Goal: Task Accomplishment & Management: Use online tool/utility

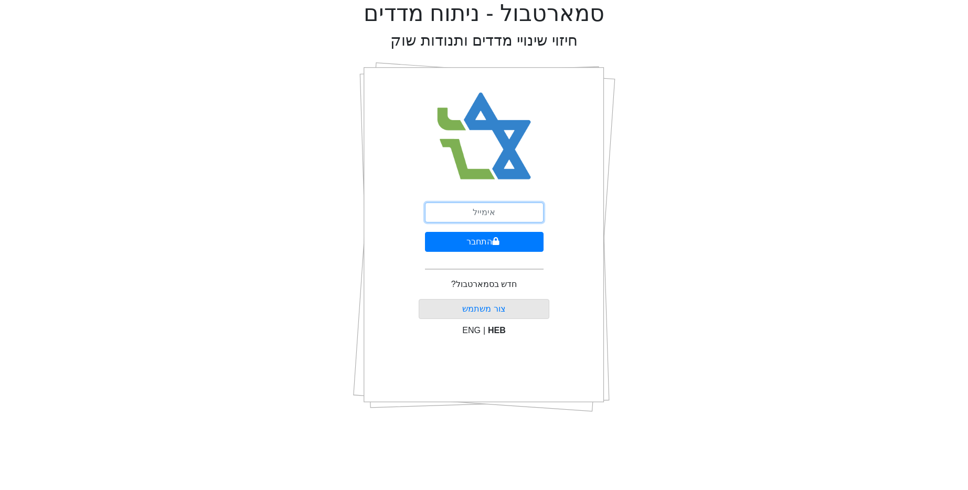
click at [491, 219] on input "email" at bounding box center [484, 213] width 119 height 20
type input "ע"
type input "[EMAIL_ADDRESS][DOMAIN_NAME]"
click at [425, 232] on button "התחבר" at bounding box center [484, 242] width 119 height 20
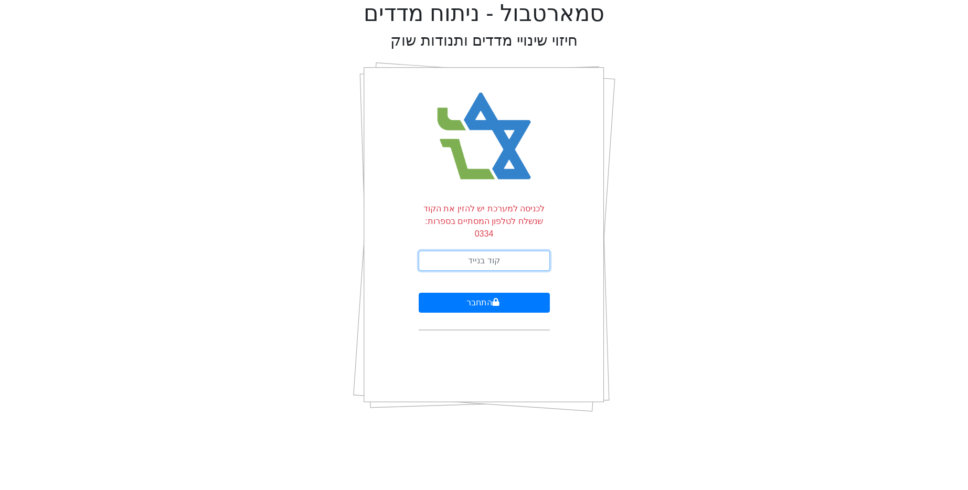
click at [505, 255] on input "text" at bounding box center [484, 261] width 131 height 20
type input "151227"
click at [419, 293] on button "התחבר" at bounding box center [484, 303] width 131 height 20
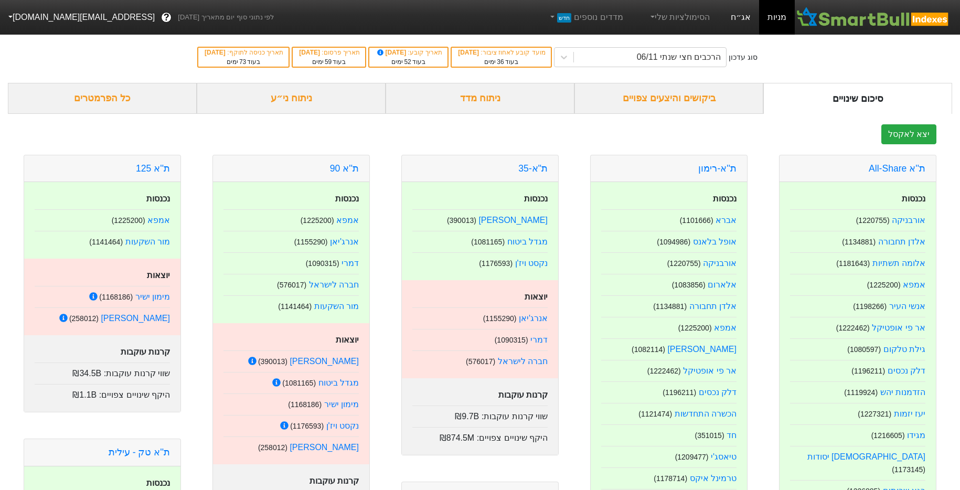
click at [741, 28] on link "אג״ח" at bounding box center [741, 17] width 37 height 35
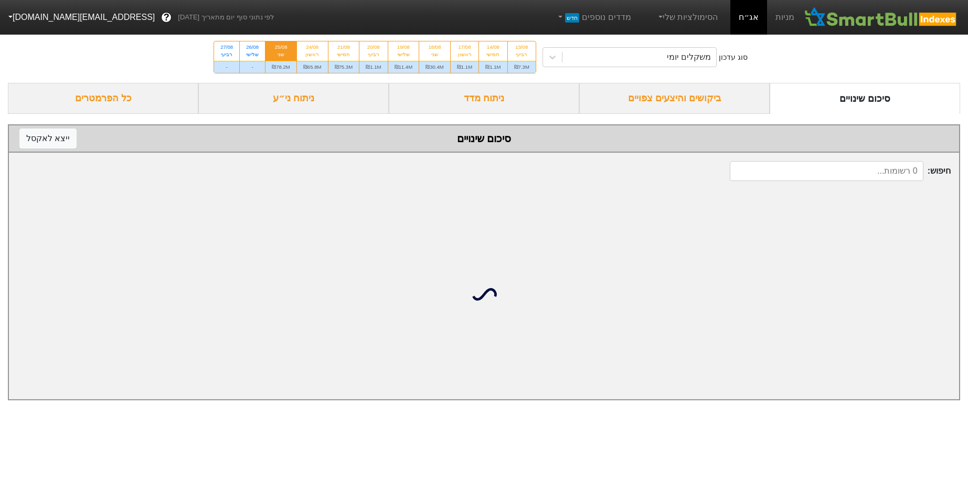
click at [50, 17] on button "[EMAIL_ADDRESS][DOMAIN_NAME]" at bounding box center [80, 17] width 161 height 19
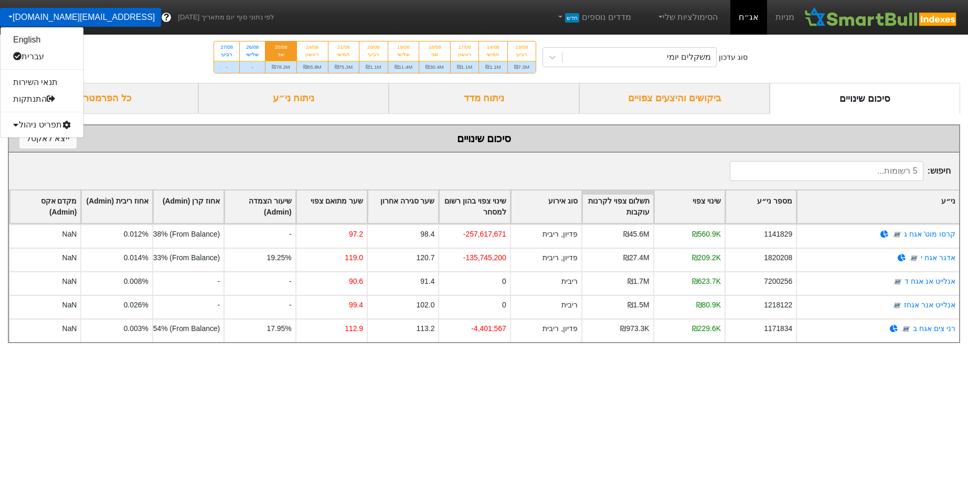
click at [56, 130] on div "תפריט ניהול" at bounding box center [42, 125] width 83 height 17
click at [55, 139] on link "טעינת נתונים" at bounding box center [42, 141] width 83 height 17
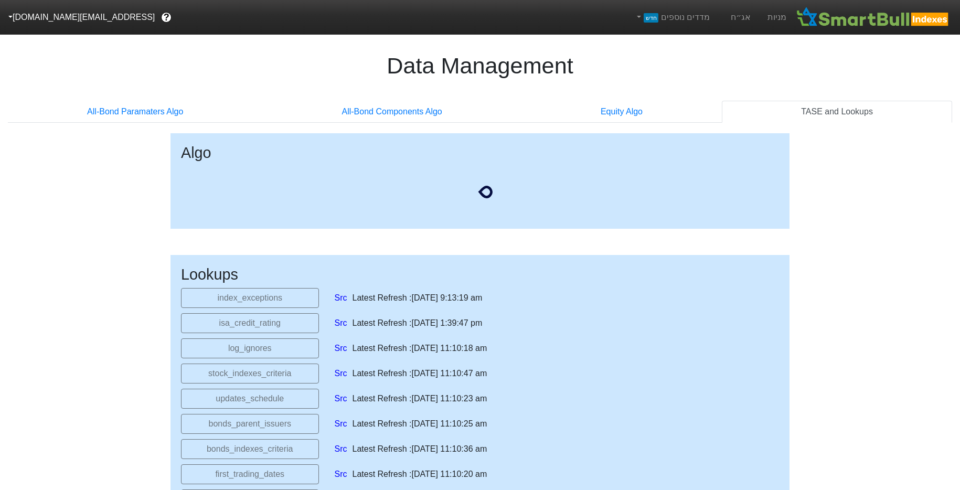
select select "[DATE]T00:00:00.000Z"
select select "2025-08-28T00:00:00.000Z"
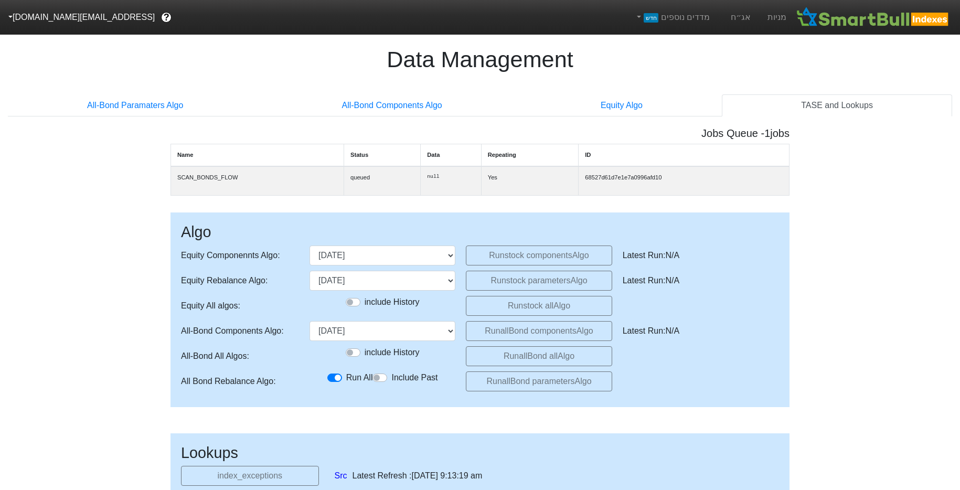
scroll to position [175, 0]
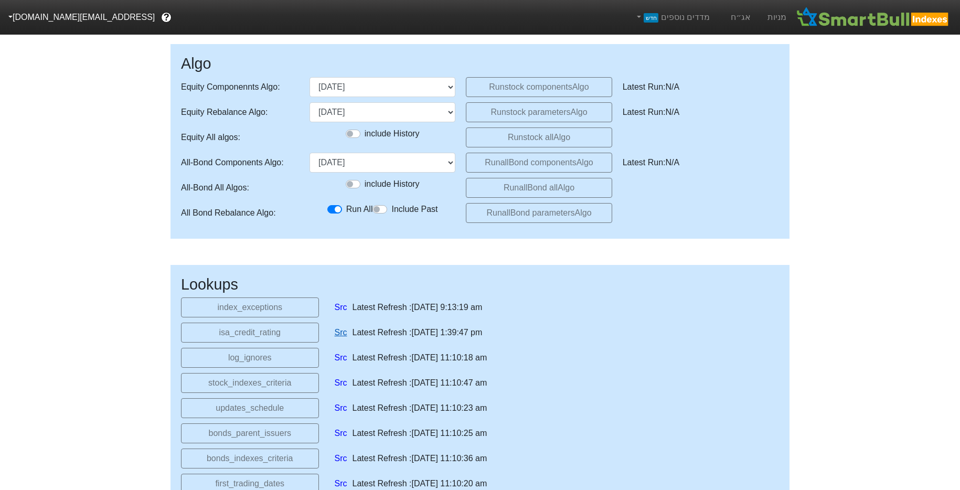
click at [346, 333] on link "Src" at bounding box center [341, 332] width 13 height 13
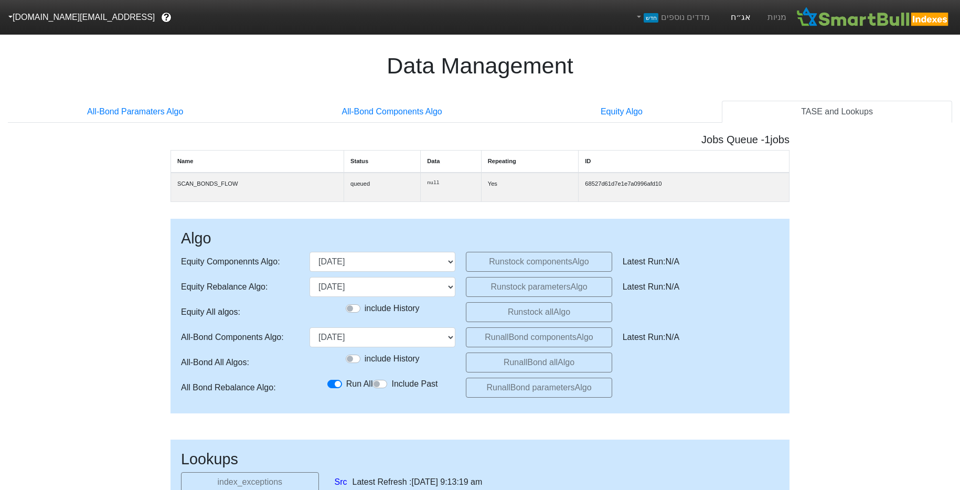
click at [731, 28] on link "אג״ח" at bounding box center [741, 17] width 37 height 35
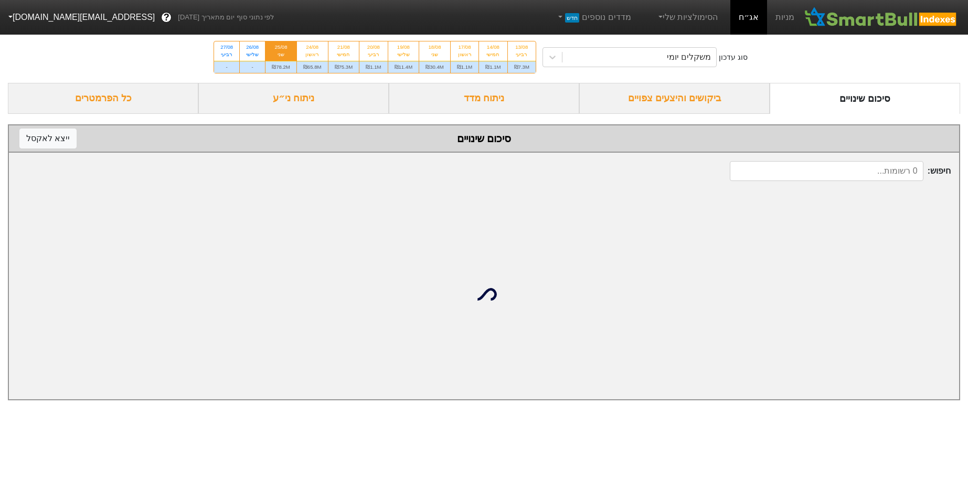
click at [632, 44] on div "סוג עדכון משקלים יומי 13/08 רביעי ₪7.3M 14/08 חמישי ₪1.1M 17/08 ראשון ₪1.1M 18/…" at bounding box center [484, 56] width 968 height 51
click at [630, 59] on div "משקלים יומי" at bounding box center [640, 57] width 154 height 19
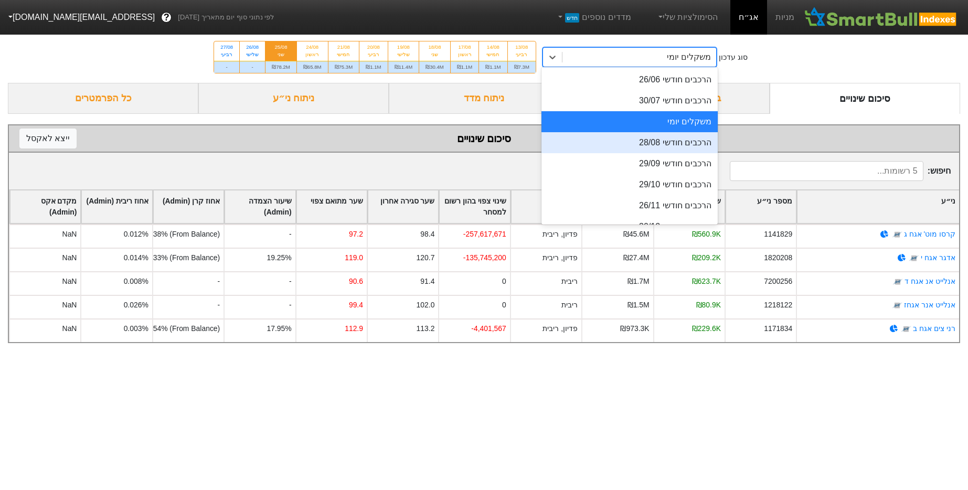
click at [632, 137] on div "הרכבים חודשי 28/08" at bounding box center [630, 142] width 176 height 21
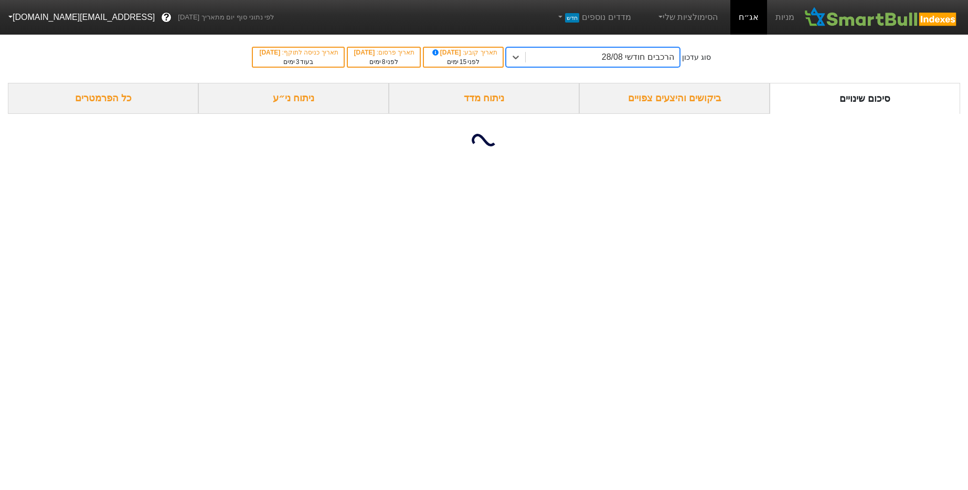
click at [621, 62] on div "הרכבים חודשי 28/08" at bounding box center [638, 57] width 72 height 13
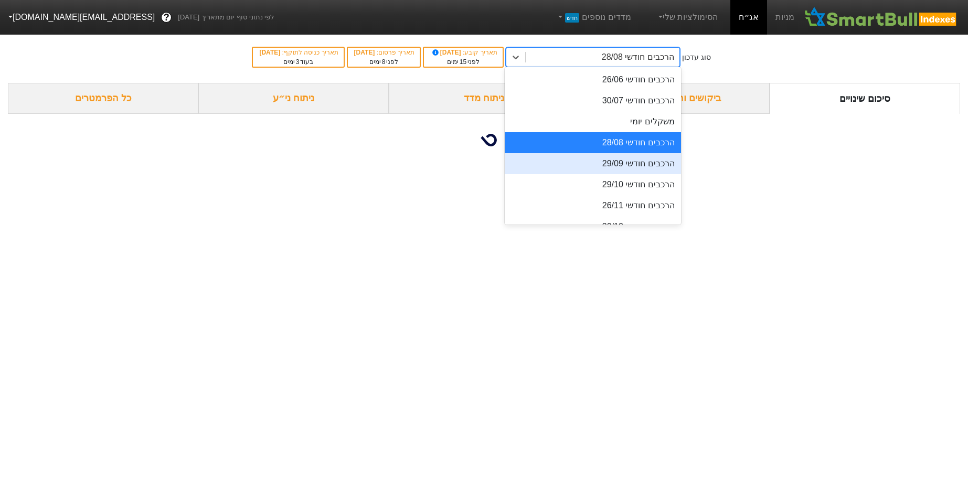
click at [643, 153] on div "הרכבים חודשי 29/09" at bounding box center [593, 163] width 176 height 21
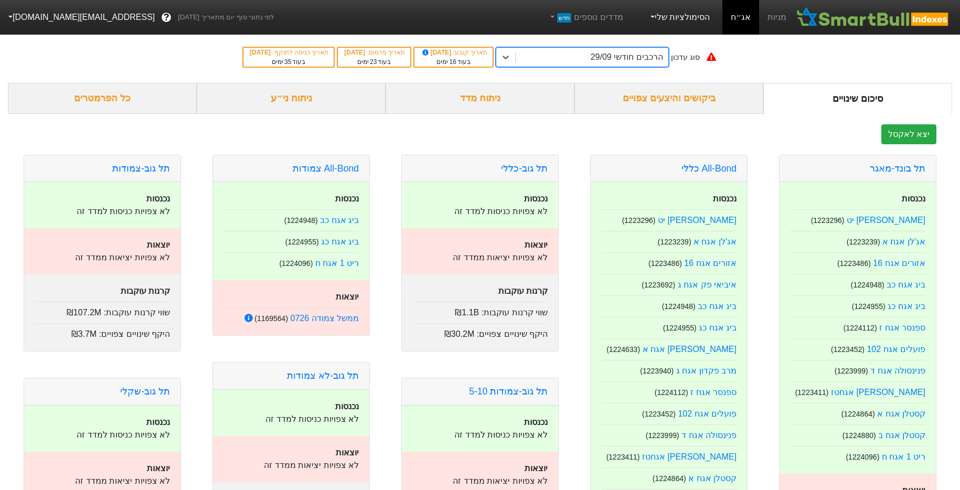
click at [686, 22] on link "הסימולציות שלי" at bounding box center [680, 17] width 70 height 21
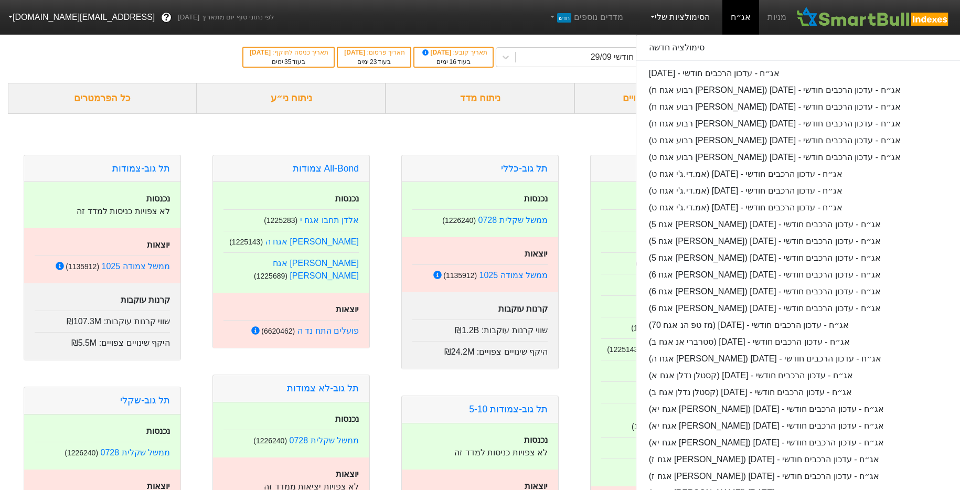
click at [325, 107] on div "ניתוח ני״ע" at bounding box center [291, 98] width 189 height 31
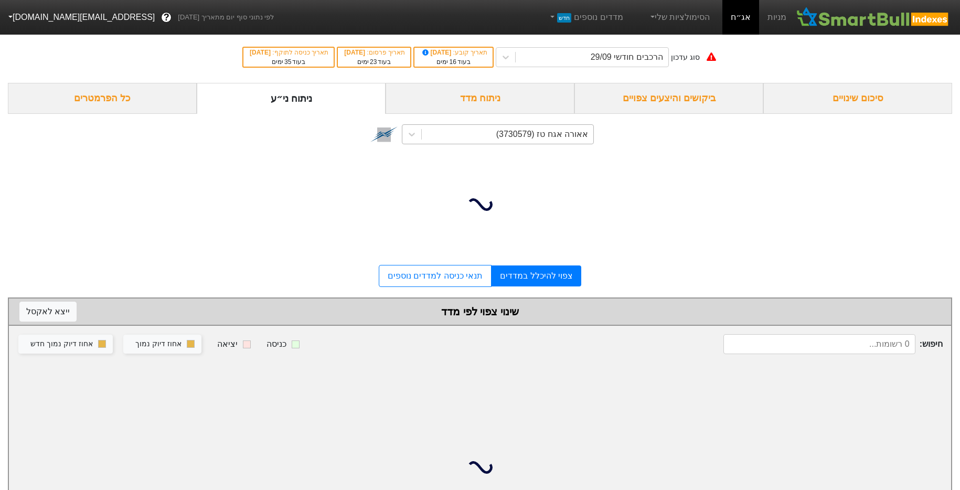
click at [533, 136] on div "אאורה אגח טז (3730579)" at bounding box center [543, 134] width 92 height 13
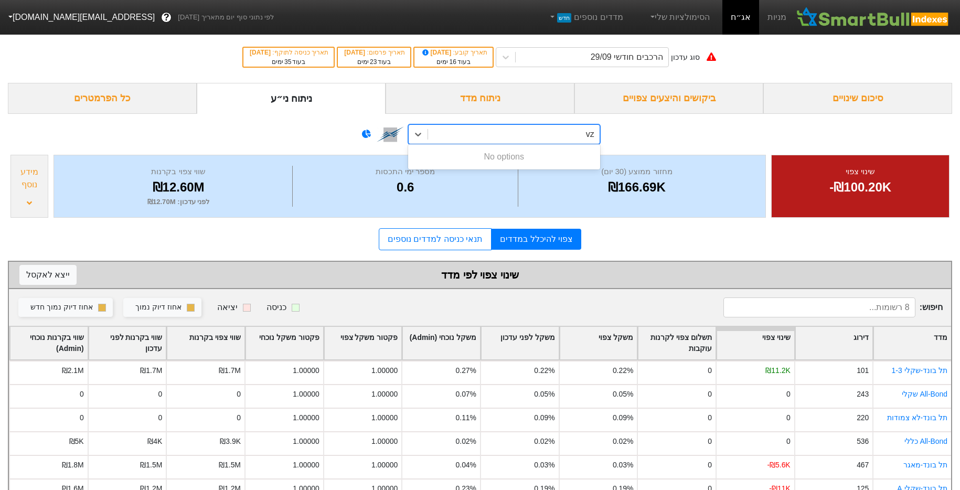
type input "v"
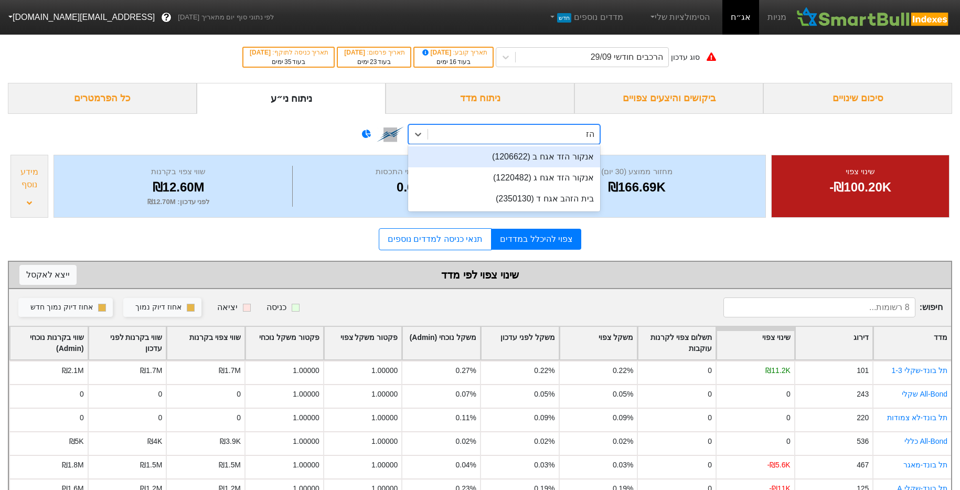
type input "ה"
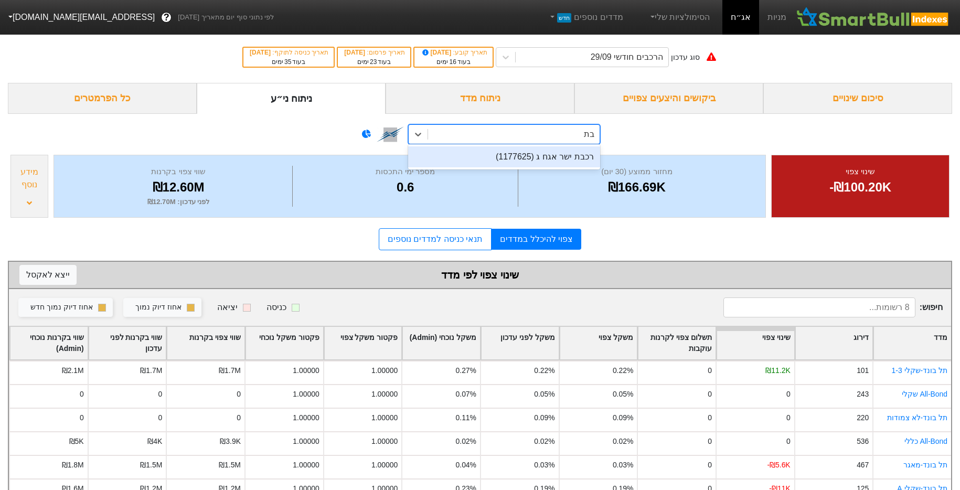
type input "ב"
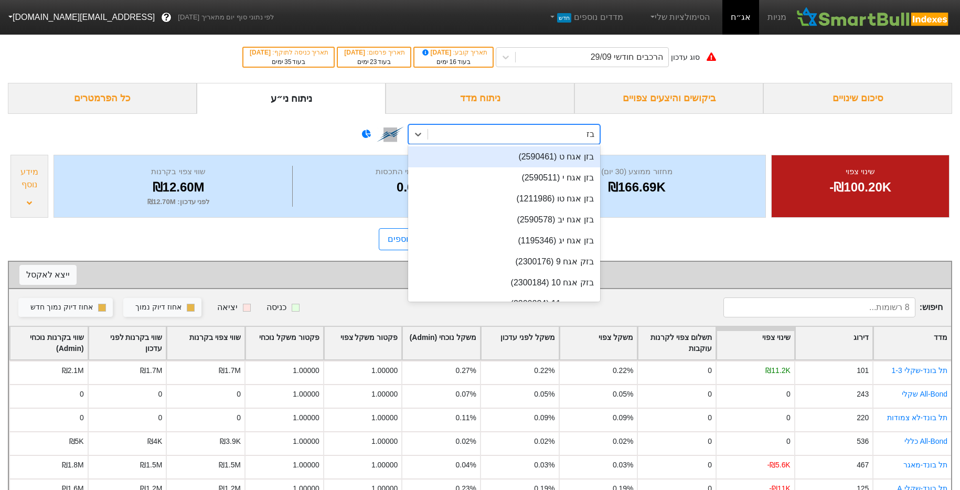
type input "בזן"
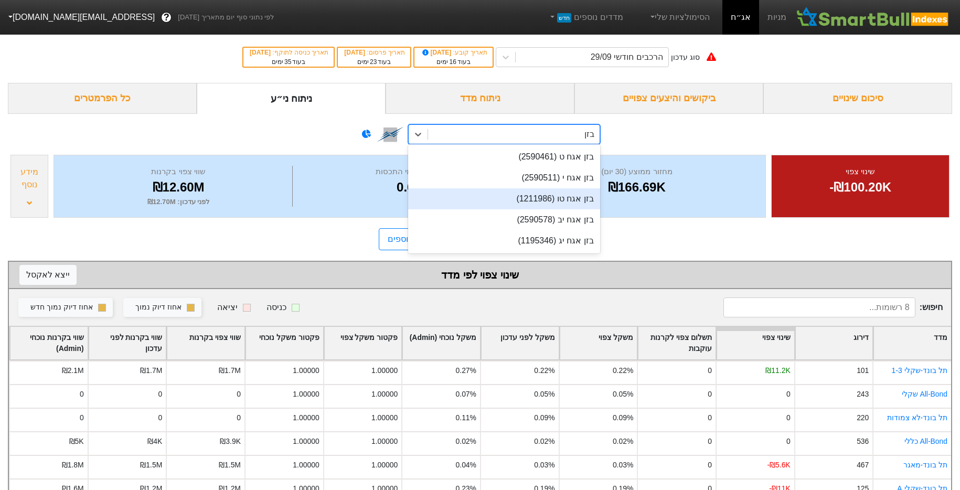
click at [538, 193] on div "בזן אגח טו (1211986)" at bounding box center [504, 198] width 192 height 21
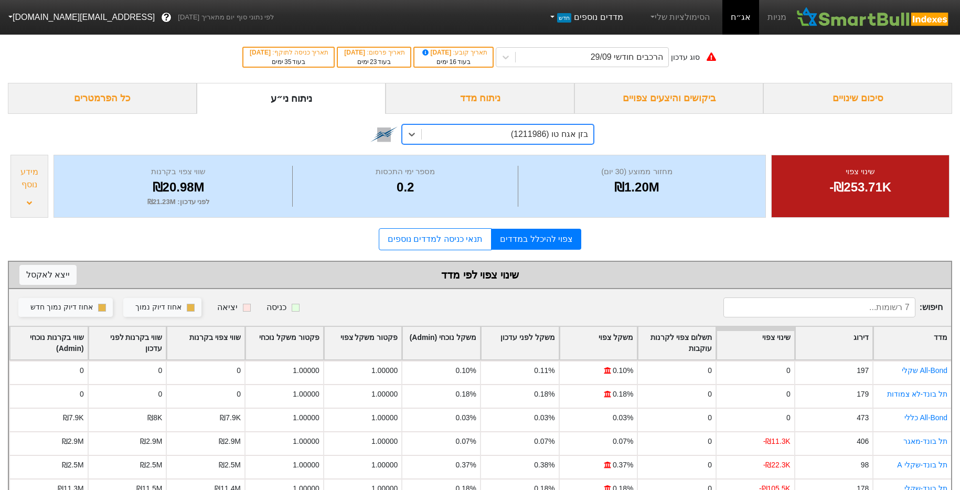
click at [627, 27] on link "מדדים נוספים חדש" at bounding box center [585, 17] width 83 height 21
click at [677, 22] on link "הסימולציות שלי" at bounding box center [680, 17] width 70 height 21
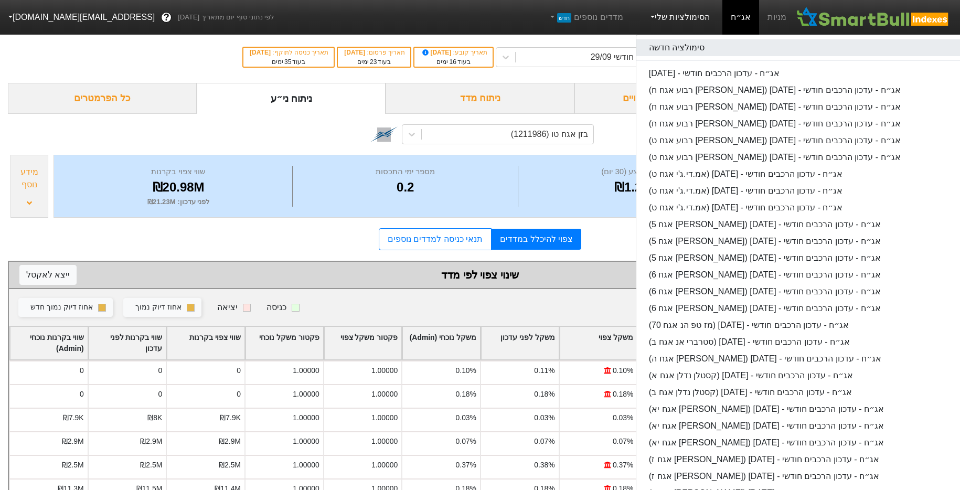
click at [677, 48] on link "סימולציה חדשה" at bounding box center [802, 47] width 331 height 17
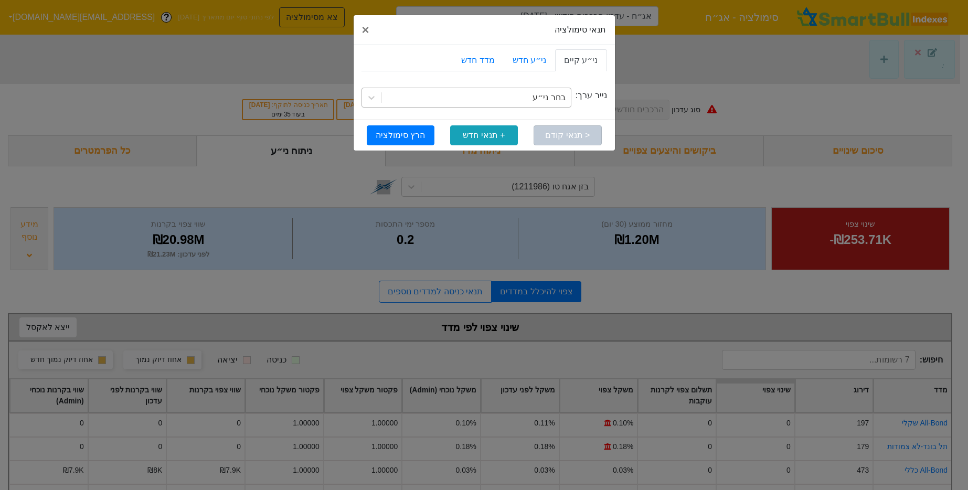
click at [542, 97] on div "בחר ני״ע" at bounding box center [549, 97] width 33 height 13
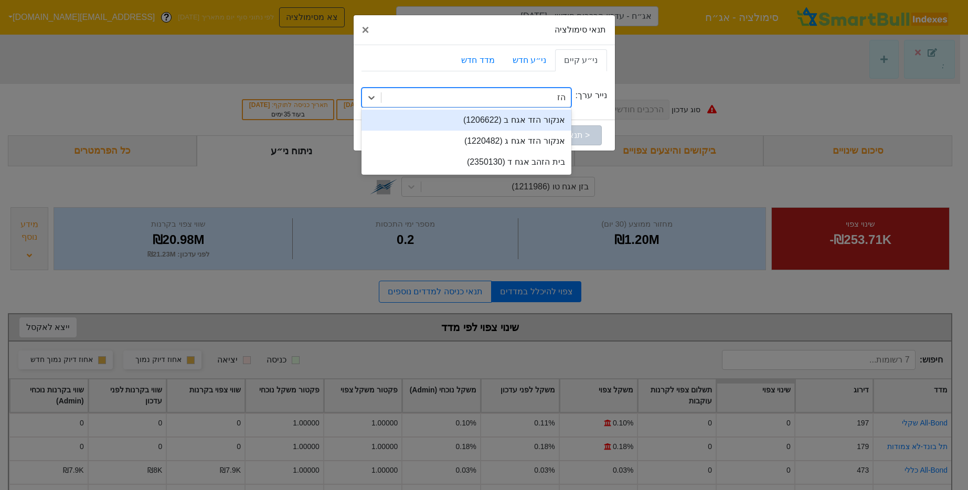
type input "ה"
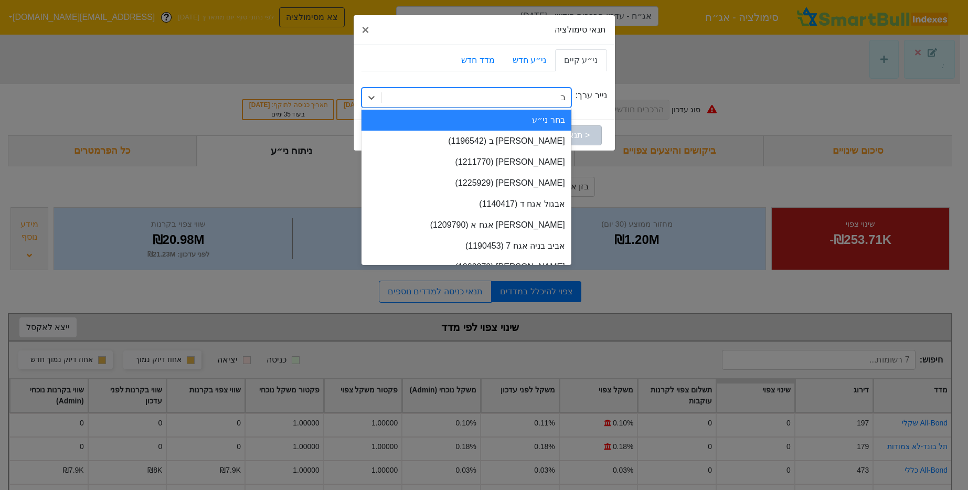
type input "בזן"
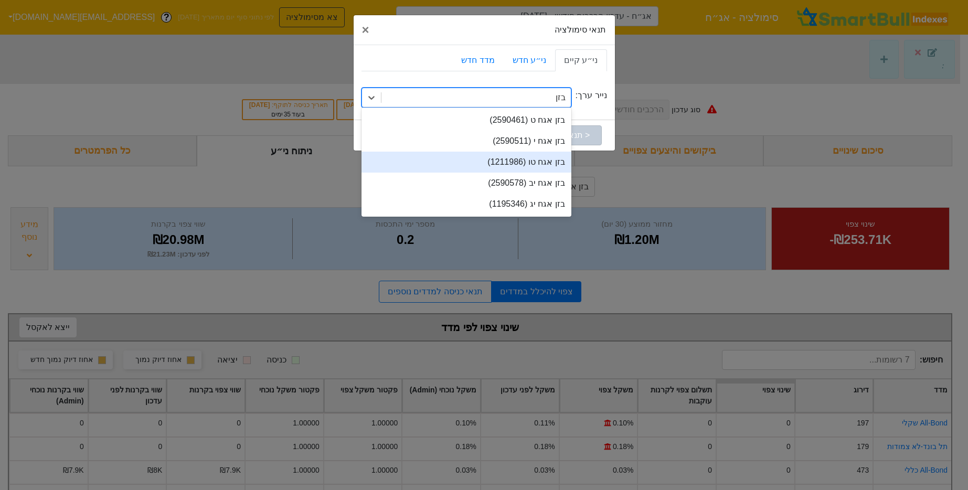
click at [499, 165] on div "בזן אגח טו (1211986)" at bounding box center [467, 162] width 210 height 21
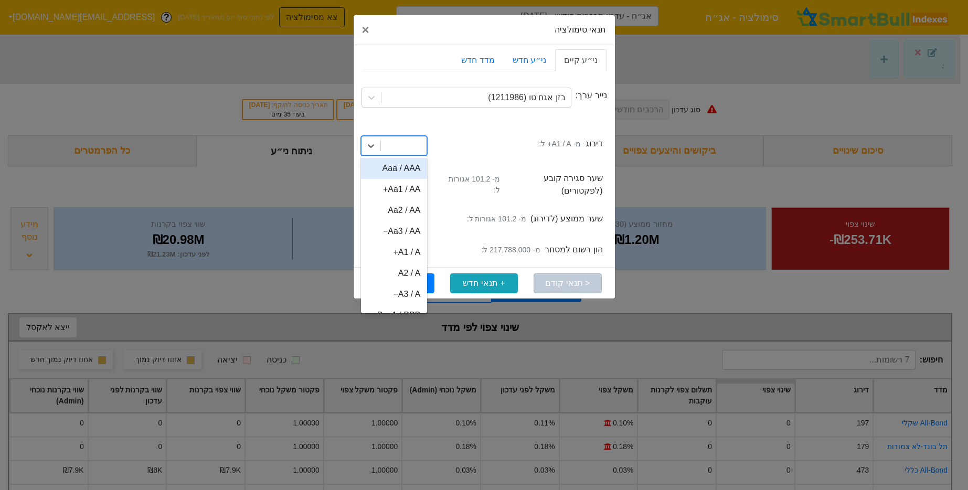
click at [414, 147] on div at bounding box center [404, 145] width 46 height 19
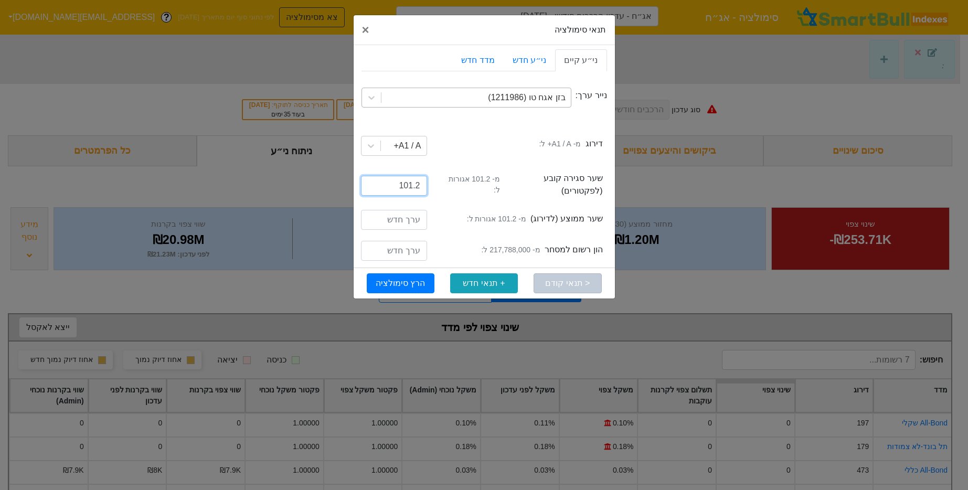
type input "101.2"
type input "317788000"
click at [422, 276] on button "הרץ סימולציה" at bounding box center [401, 283] width 68 height 20
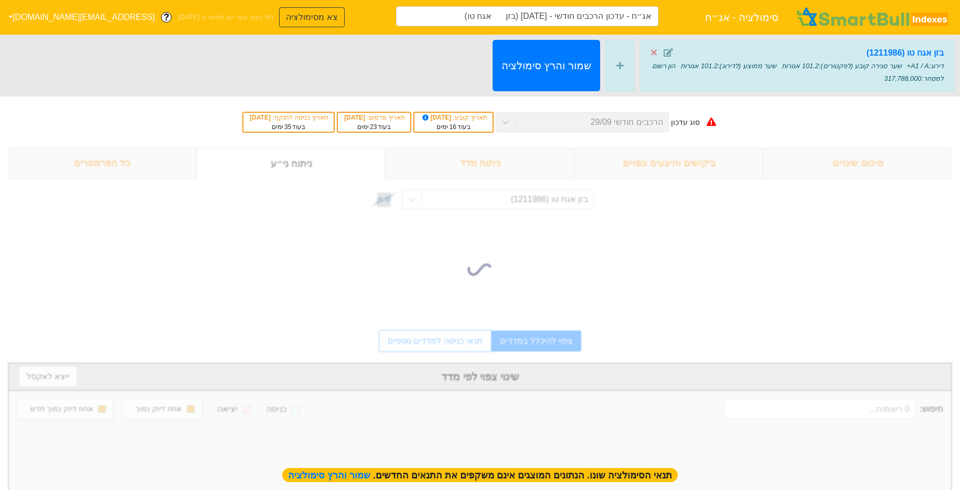
type input "אג״ח - עדכון הרכבים חודשי - [DATE] (בזן אגח טו)"
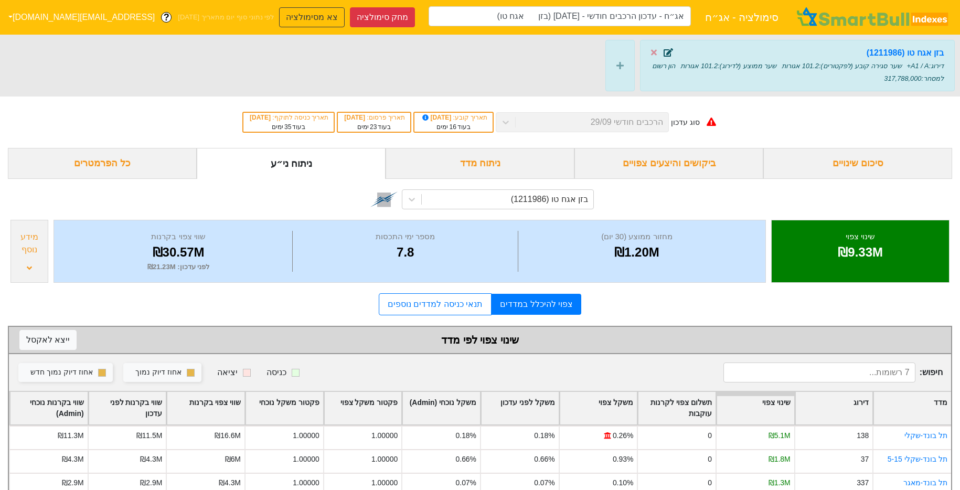
click at [669, 52] on icon at bounding box center [668, 52] width 9 height 8
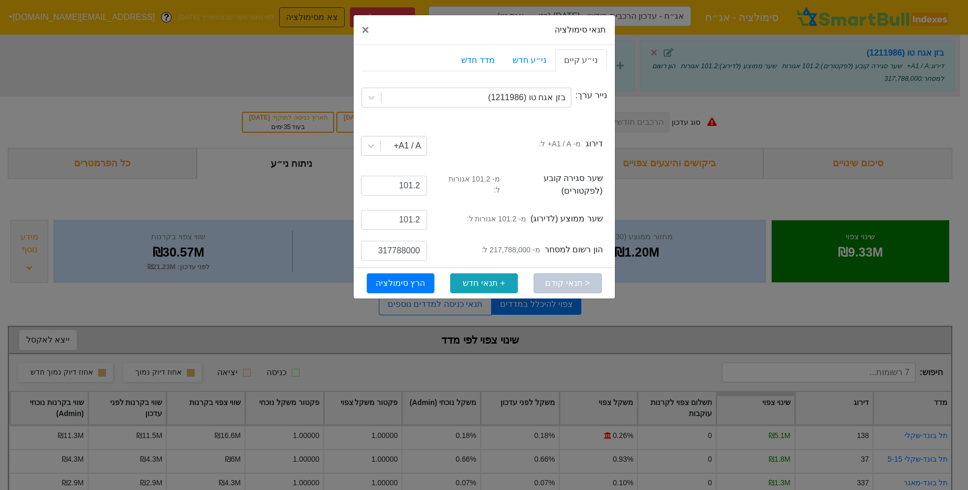
click at [492, 245] on small "מ- 217,788,000 ל:" at bounding box center [510, 250] width 59 height 11
drag, startPoint x: 495, startPoint y: 243, endPoint x: 533, endPoint y: 244, distance: 37.3
click at [533, 245] on small "מ- 217,788,000 ל:" at bounding box center [510, 250] width 59 height 11
copy small "217,788,000"
click at [399, 245] on input "317788000" at bounding box center [394, 251] width 66 height 20
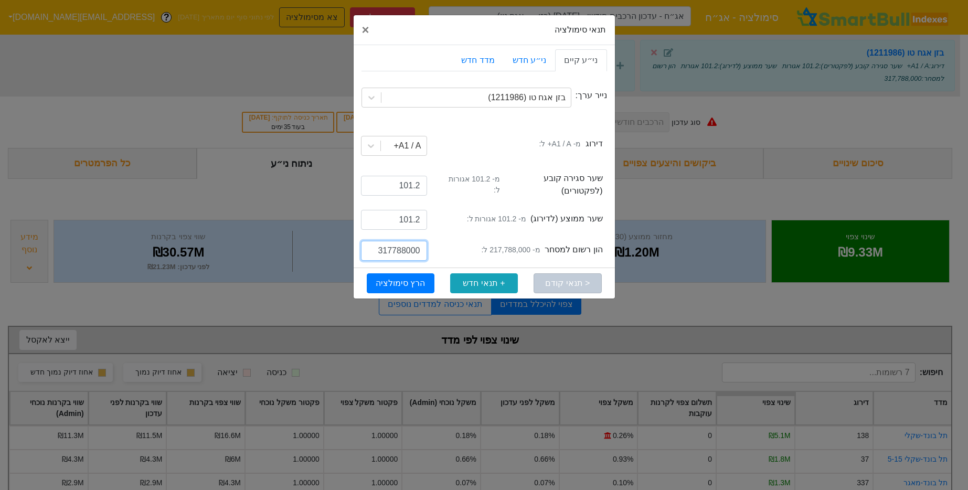
paste input "56"
type input "567788000"
click at [398, 273] on button "הרץ סימולציה" at bounding box center [401, 283] width 68 height 20
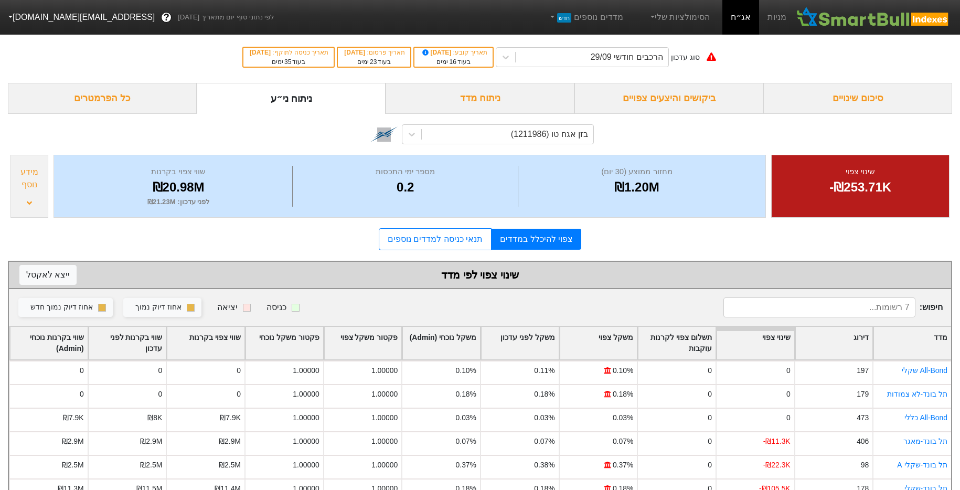
click at [650, 17] on div "הסימולציות שלי" at bounding box center [679, 17] width 87 height 35
click at [687, 17] on link "הסימולציות שלי" at bounding box center [680, 17] width 70 height 21
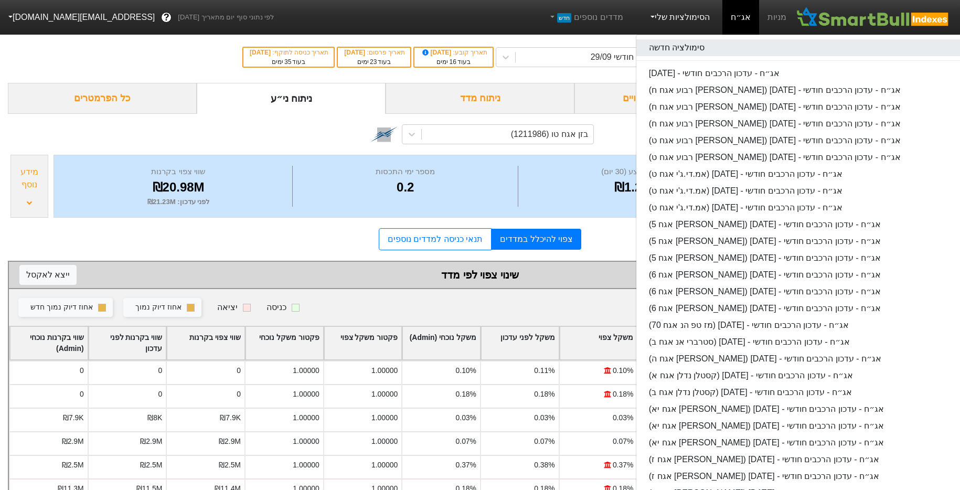
click at [687, 47] on link "סימולציה חדשה" at bounding box center [802, 47] width 331 height 17
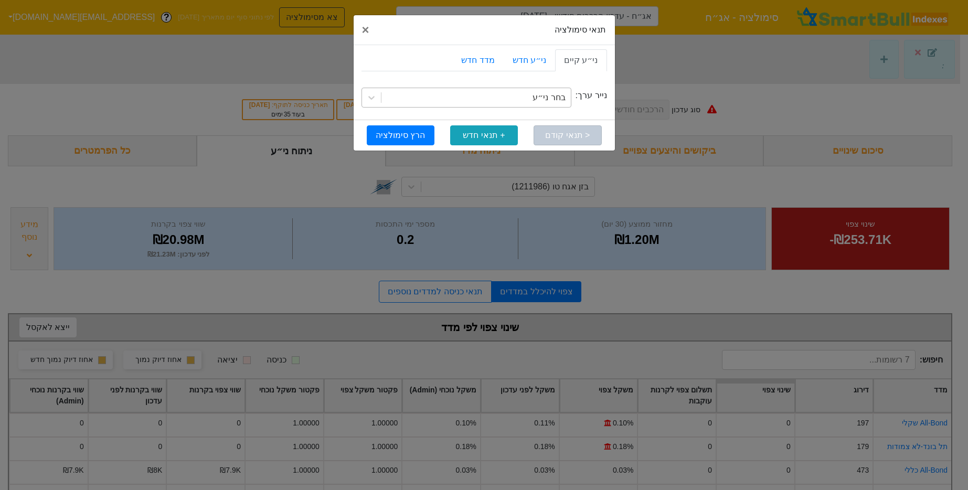
click at [546, 92] on div "בחר ני״ע" at bounding box center [549, 97] width 33 height 13
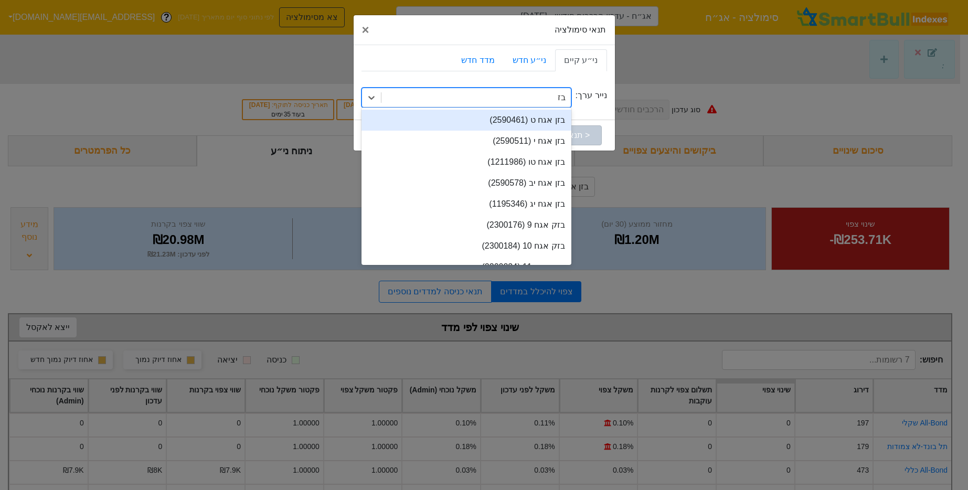
type input "בזן"
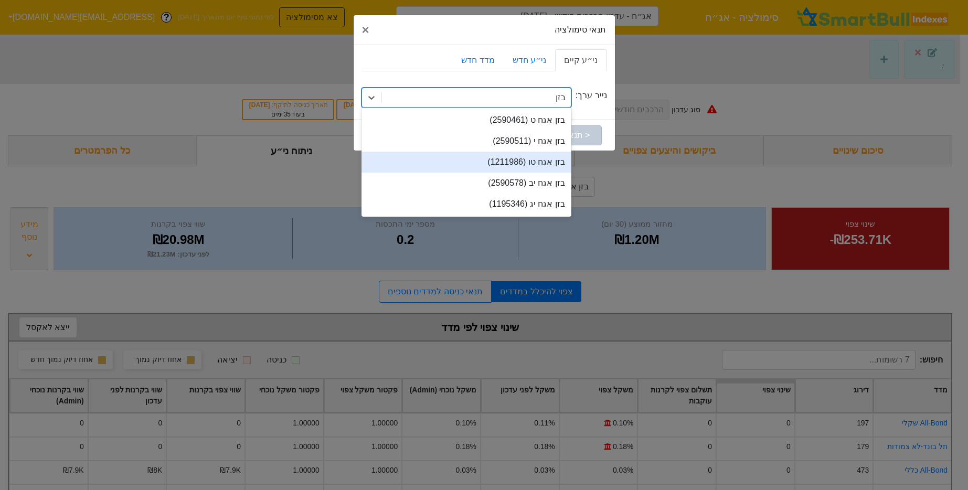
click at [513, 166] on div "בזן אגח טו (1211986)" at bounding box center [467, 162] width 210 height 21
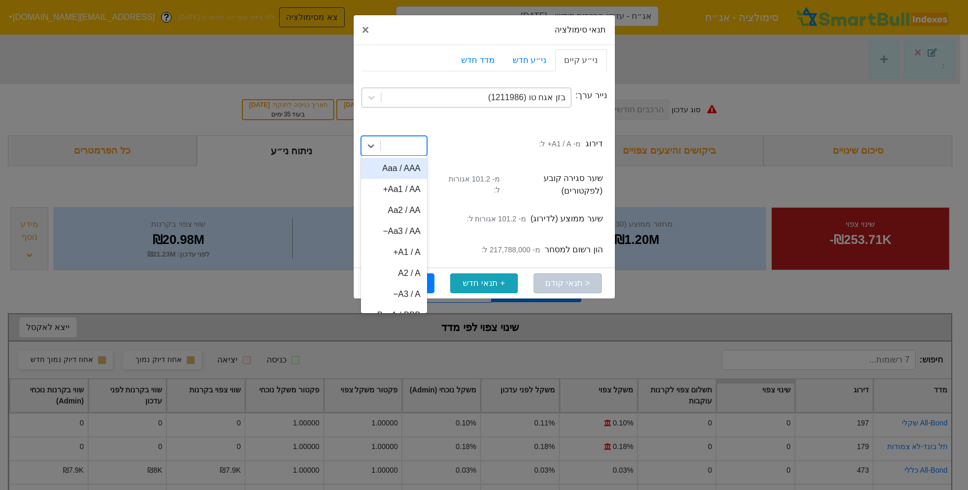
drag, startPoint x: 400, startPoint y: 149, endPoint x: 416, endPoint y: 172, distance: 28.3
click at [400, 150] on div at bounding box center [404, 145] width 46 height 19
click at [417, 258] on div "A1 / A+" at bounding box center [394, 252] width 66 height 21
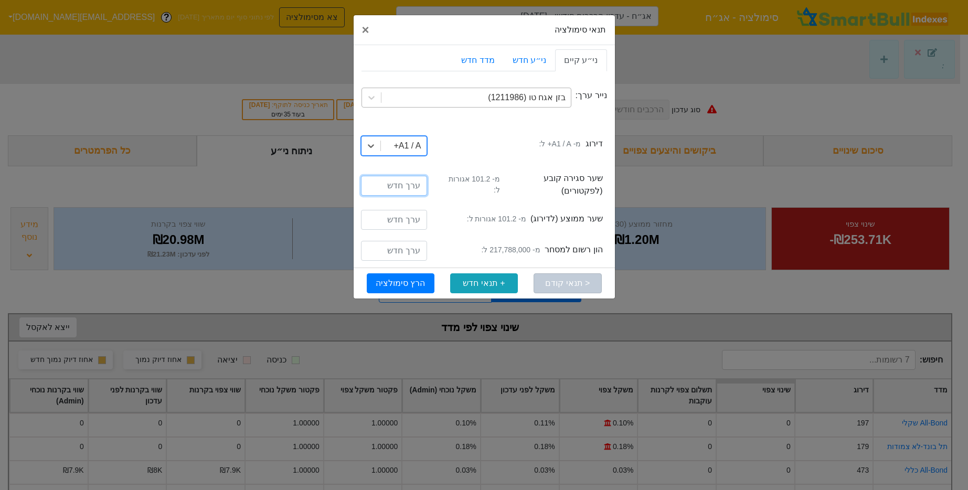
click at [414, 189] on input "number" at bounding box center [394, 186] width 66 height 20
type input "101.2"
paste input "435576000"
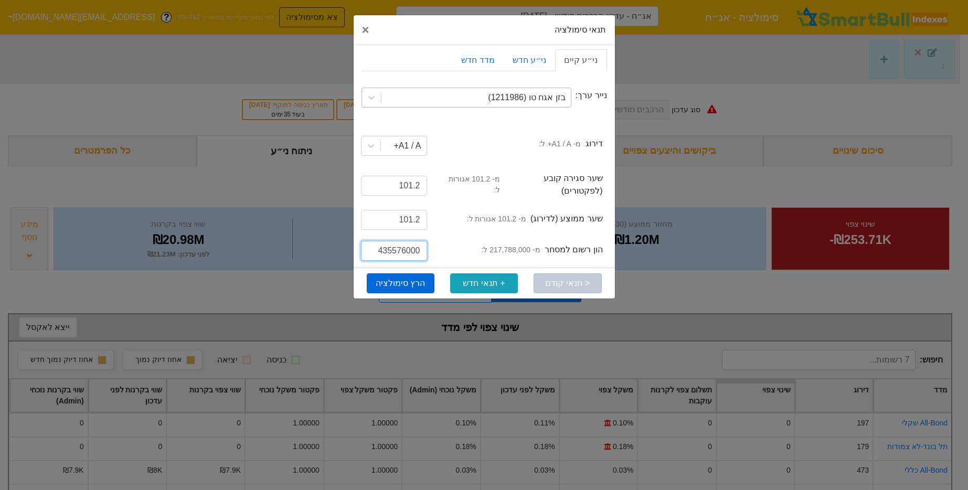
type input "435576000"
click at [405, 273] on button "הרץ סימולציה" at bounding box center [401, 283] width 68 height 20
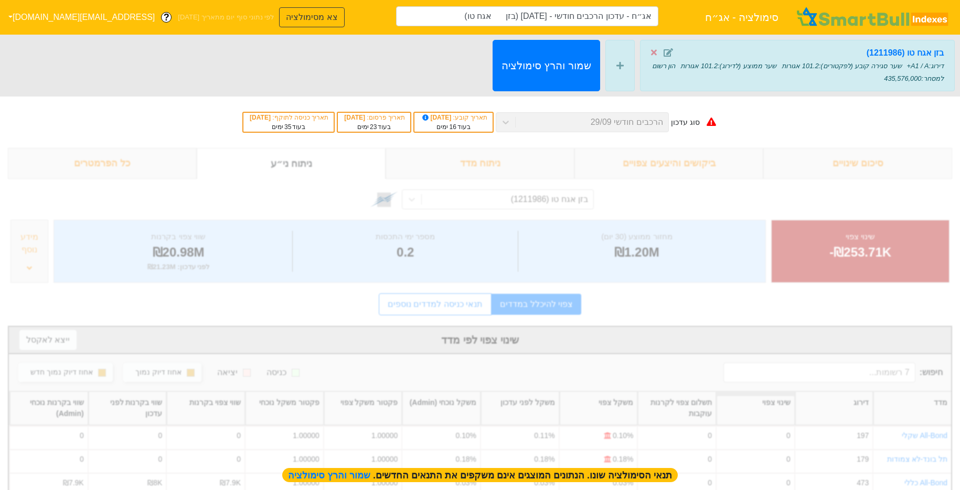
type input "אג״ח - עדכון הרכבים חודשי - [DATE] (בזן אגח טו)"
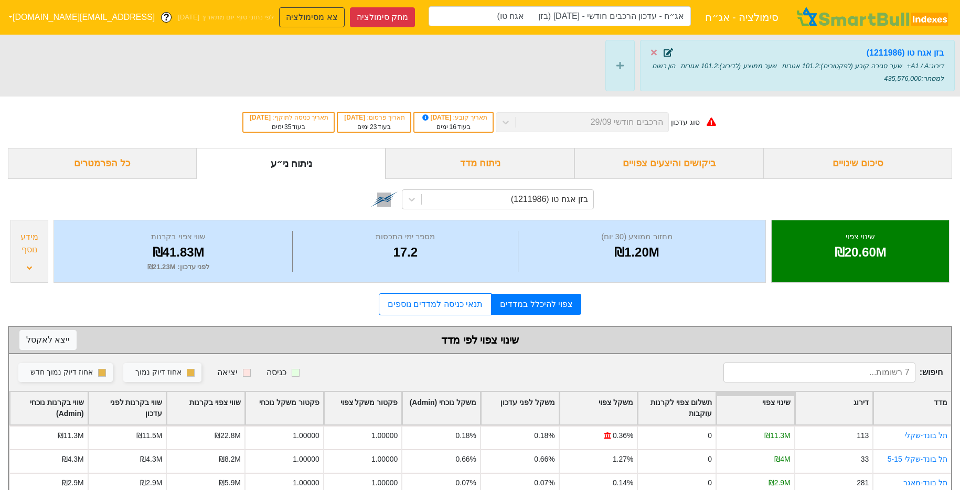
click at [670, 54] on icon at bounding box center [668, 52] width 9 height 8
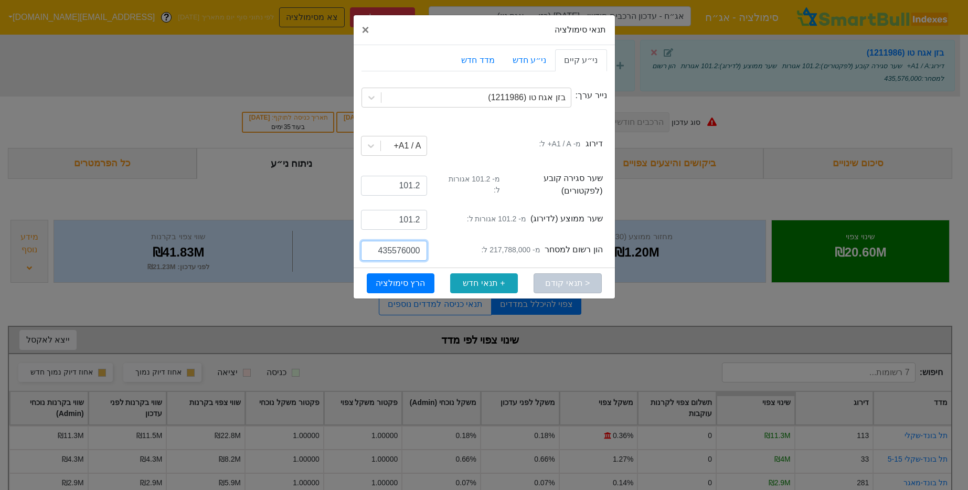
click at [386, 248] on input "435576000" at bounding box center [394, 251] width 66 height 20
paste input "627788"
type input "627788000"
click at [420, 273] on button "הרץ סימולציה" at bounding box center [401, 283] width 68 height 20
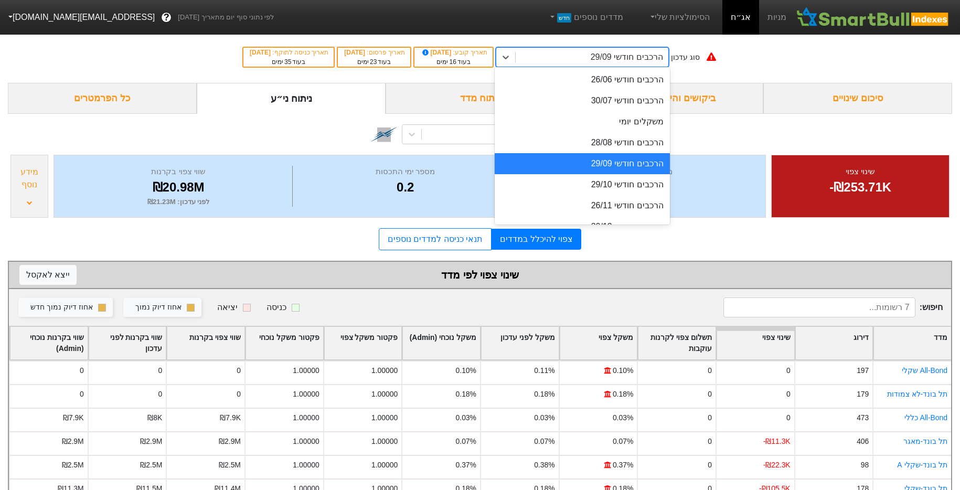
click at [592, 56] on div "הרכבים חודשי 29/09" at bounding box center [592, 57] width 152 height 19
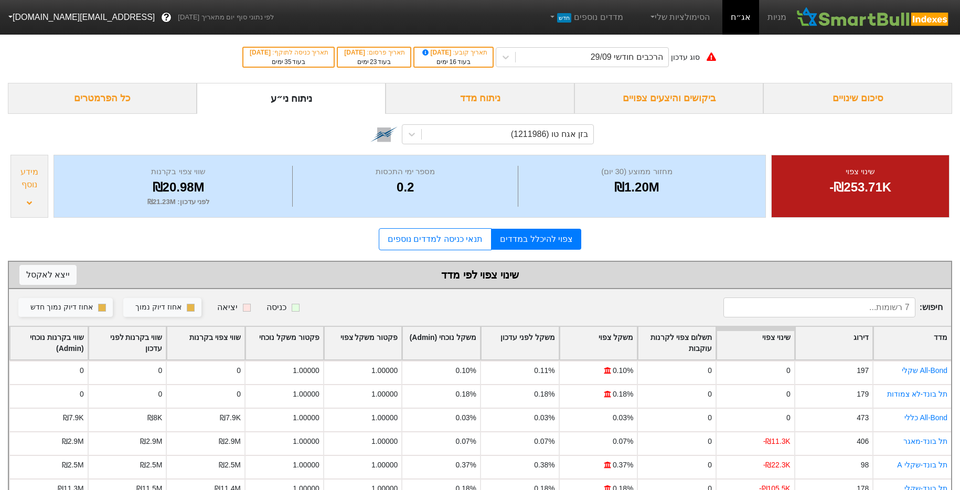
drag, startPoint x: 769, startPoint y: 77, endPoint x: 693, endPoint y: 69, distance: 76.5
click at [769, 76] on div "סוג עדכון הרכבים חודשי 29/09 תאריך קובע : [DATE] בעוד 16 ימים תאריך פרסום : [DA…" at bounding box center [480, 56] width 960 height 51
click at [677, 23] on link "הסימולציות שלי" at bounding box center [680, 17] width 70 height 21
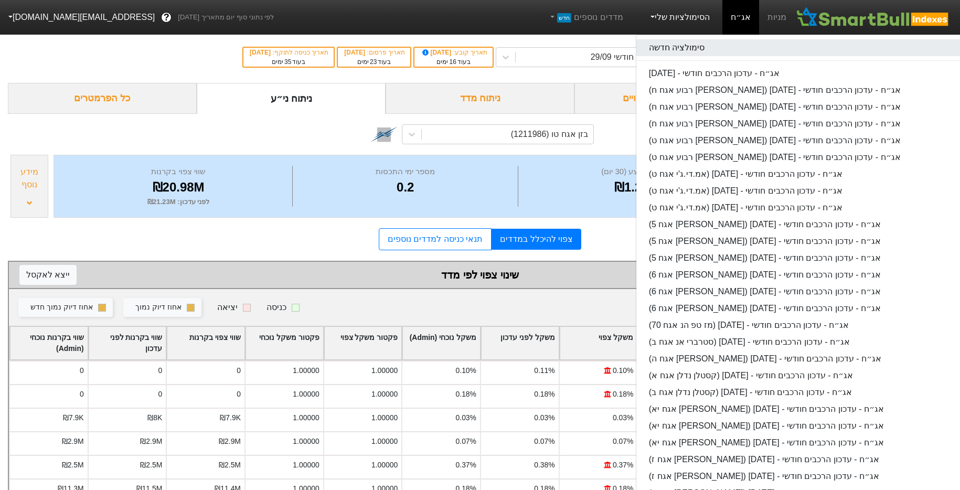
click at [704, 49] on link "סימולציה חדשה" at bounding box center [802, 47] width 331 height 17
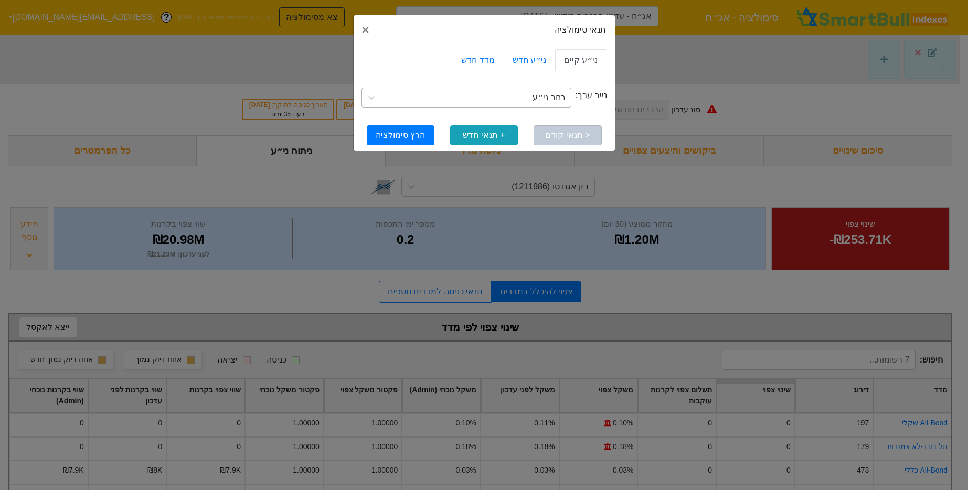
click at [509, 105] on div "בחר ני״ע" at bounding box center [476, 97] width 189 height 19
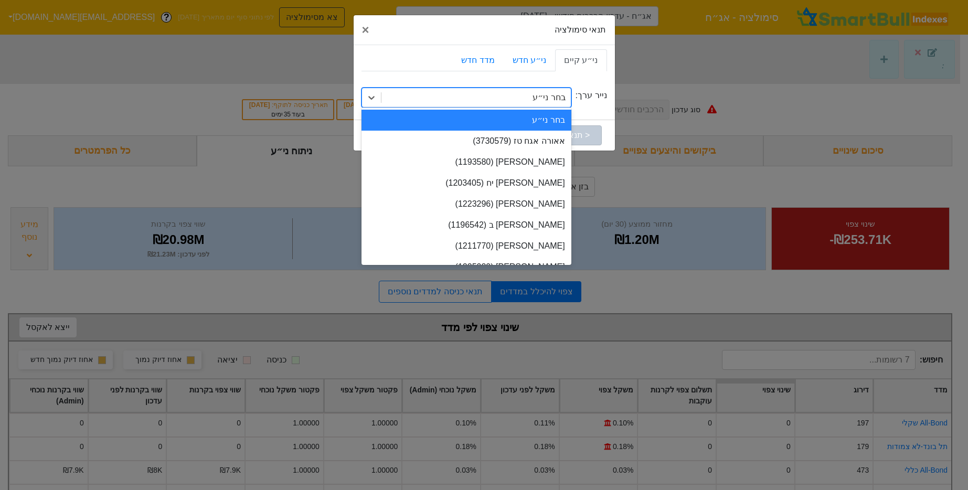
type input "בזן"
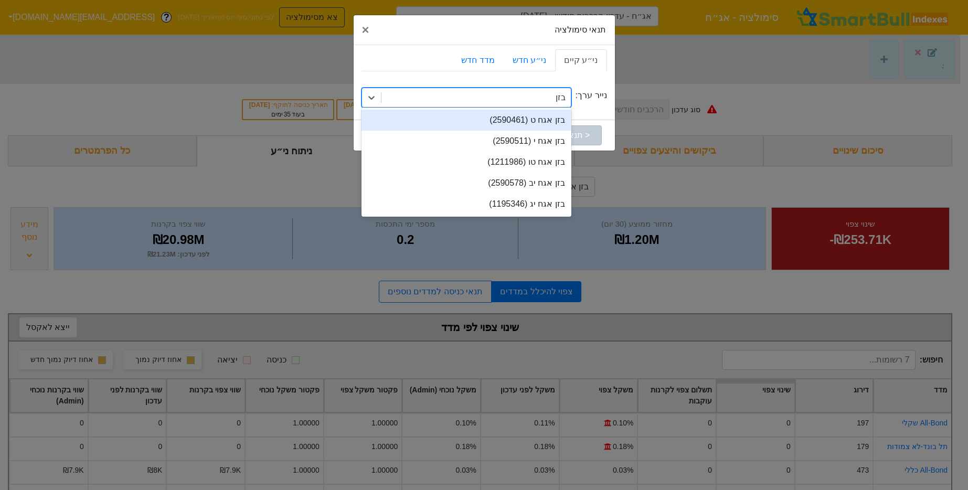
click at [490, 160] on div "בזן אגח טו (1211986)" at bounding box center [467, 162] width 210 height 21
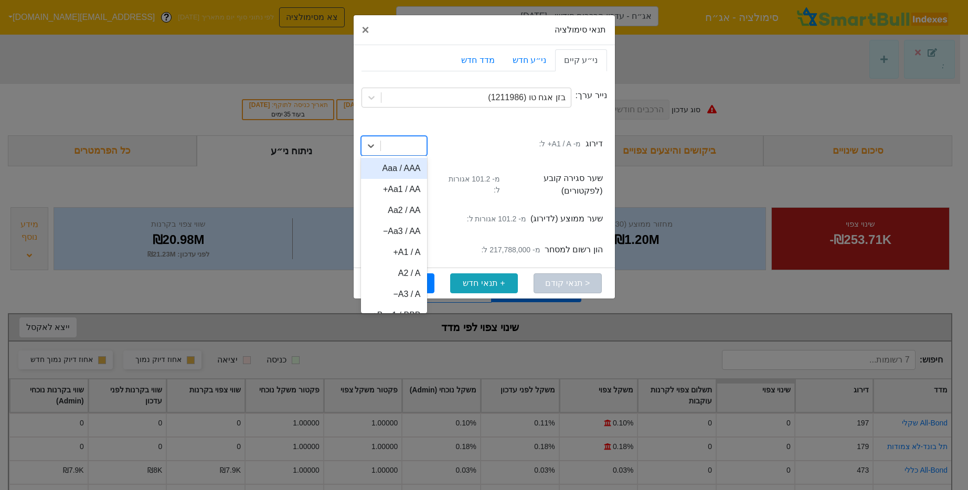
click at [405, 141] on div at bounding box center [404, 145] width 46 height 19
click at [399, 249] on div "A1 / A+" at bounding box center [394, 252] width 66 height 21
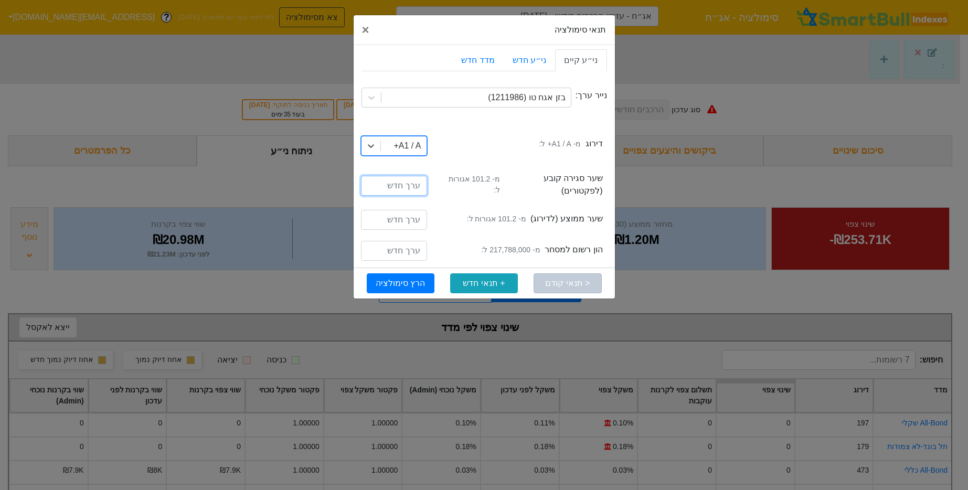
click at [398, 178] on input "number" at bounding box center [394, 186] width 66 height 20
type input "101.2"
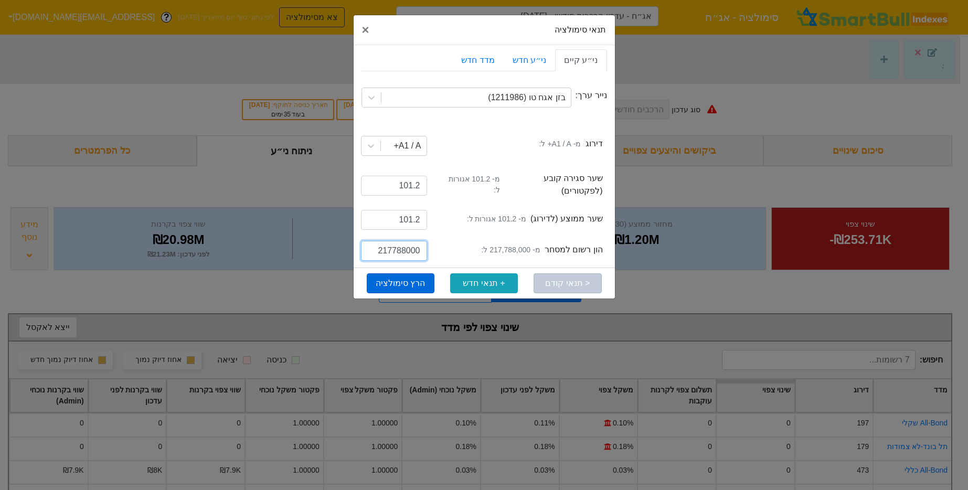
type input "217788000"
click at [426, 280] on button "הרץ סימולציה" at bounding box center [401, 283] width 68 height 20
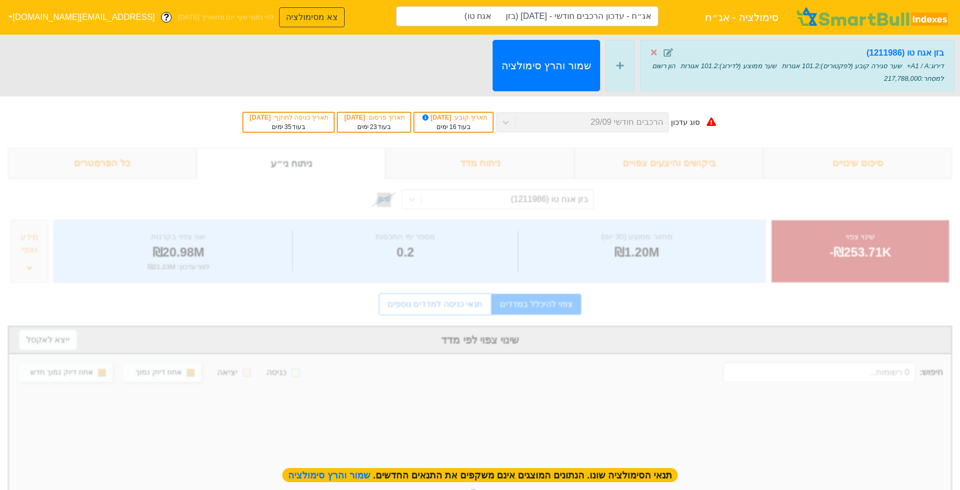
type input "אג״ח - עדכון הרכבים חודשי - [DATE] (בזן אגח טו)"
